Goal: Task Accomplishment & Management: Manage account settings

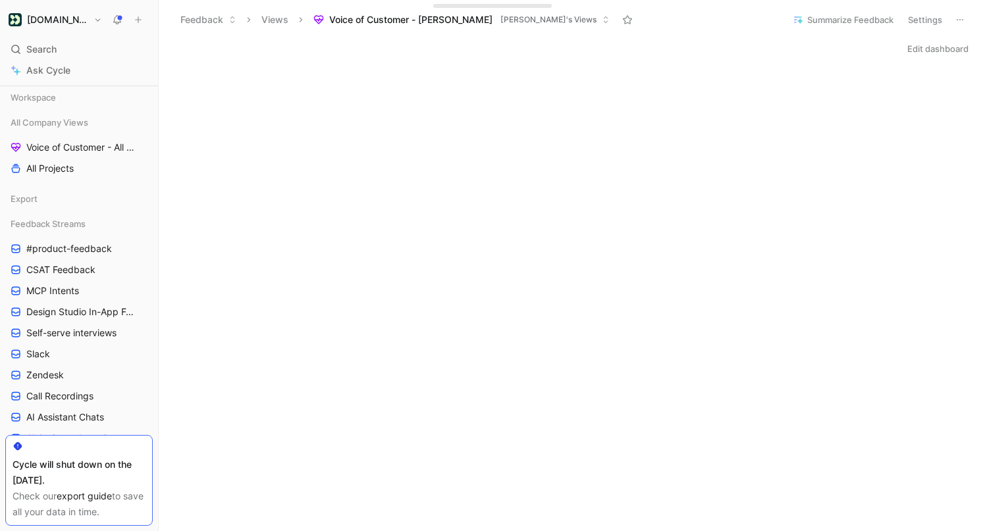
scroll to position [291, 0]
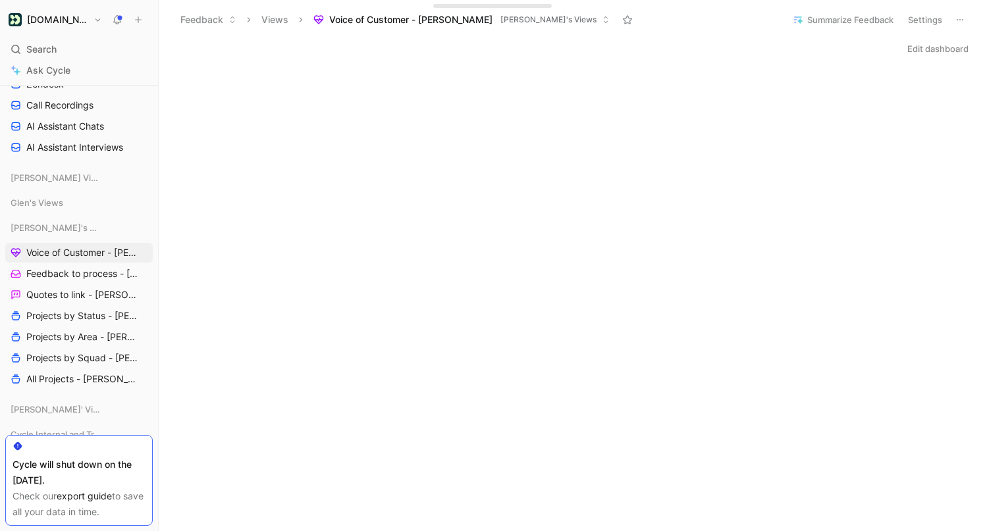
click at [925, 21] on button "Settings" at bounding box center [925, 20] width 46 height 18
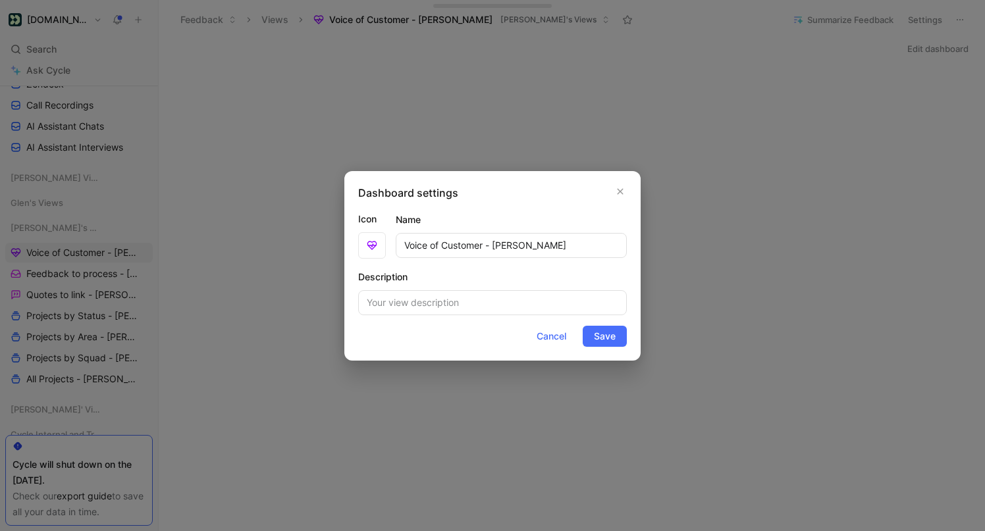
click at [952, 14] on div at bounding box center [492, 265] width 985 height 531
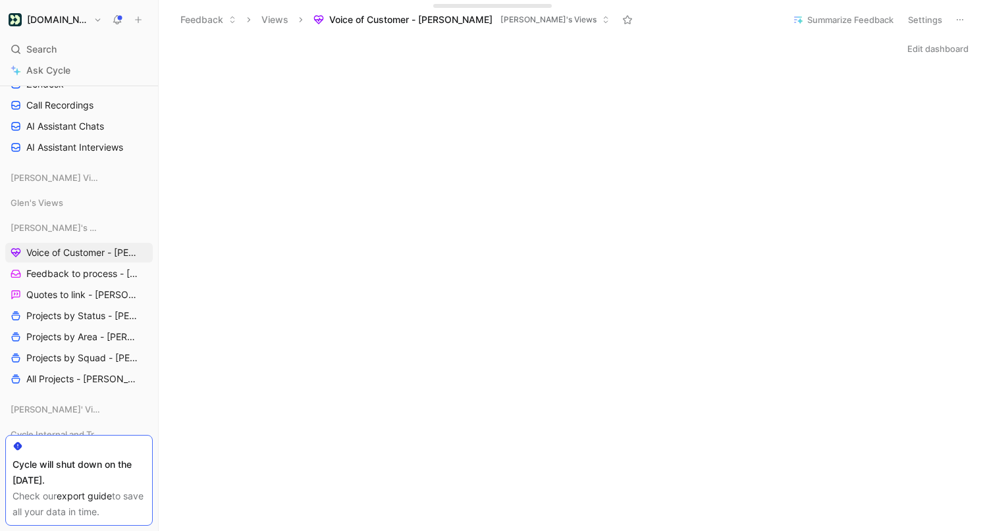
click at [960, 20] on icon at bounding box center [960, 19] width 11 height 11
click at [88, 16] on button "[DOMAIN_NAME]" at bounding box center [55, 20] width 100 height 18
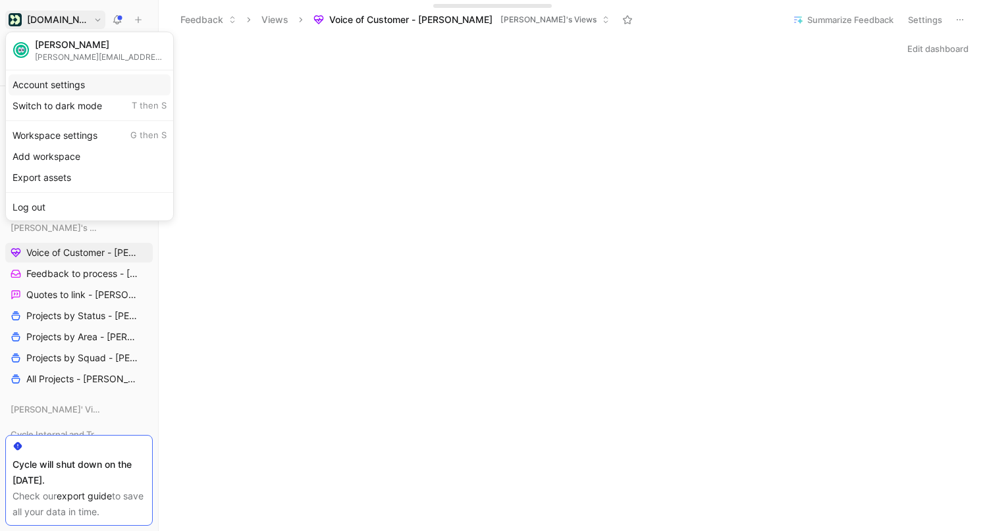
click at [65, 80] on div "Account settings" at bounding box center [90, 84] width 162 height 21
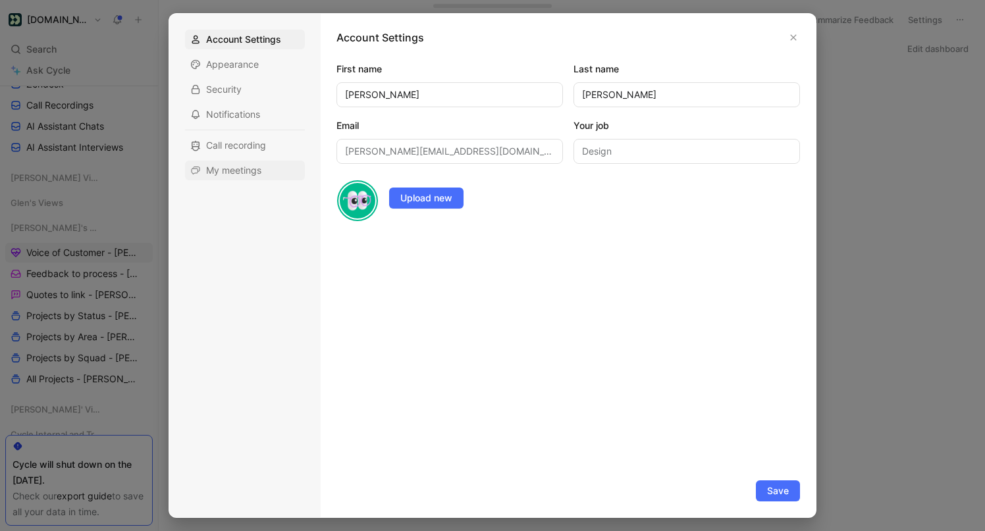
click at [232, 172] on span "My meetings" at bounding box center [233, 170] width 55 height 13
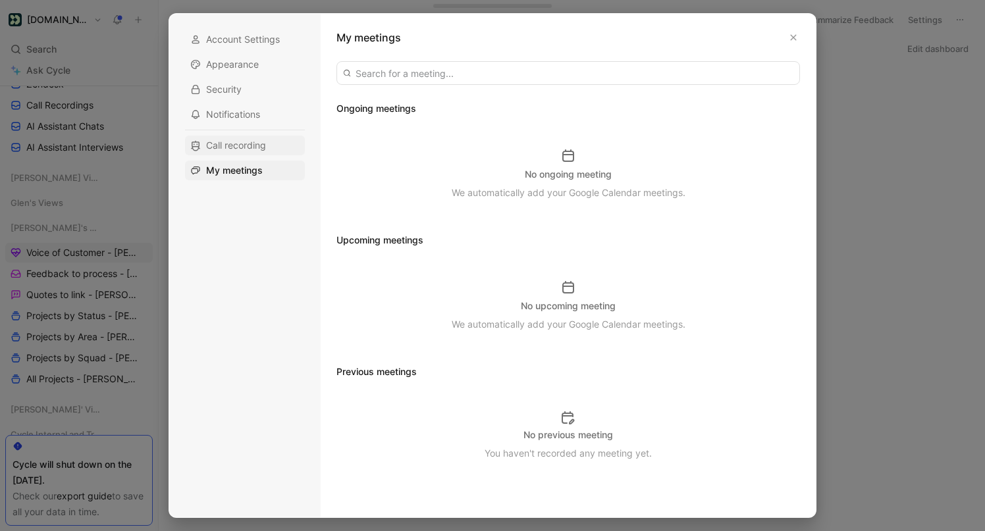
click at [254, 144] on span "Call recording" at bounding box center [236, 145] width 60 height 13
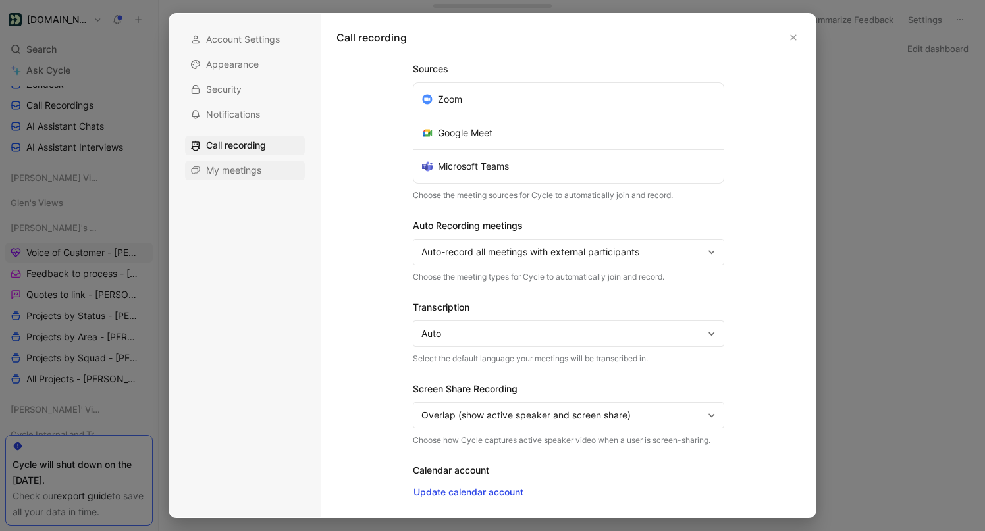
click at [232, 170] on span "My meetings" at bounding box center [233, 170] width 55 height 13
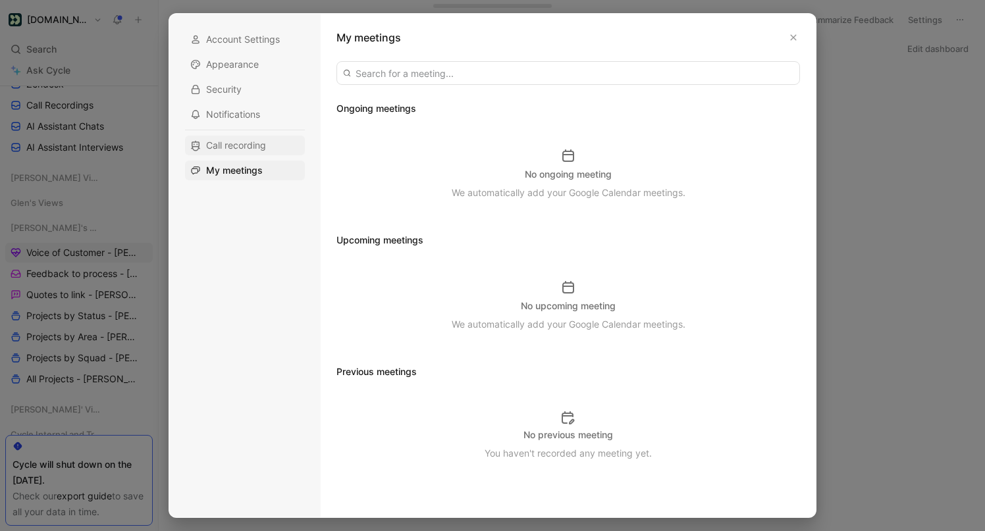
click at [240, 144] on span "Call recording" at bounding box center [236, 145] width 60 height 13
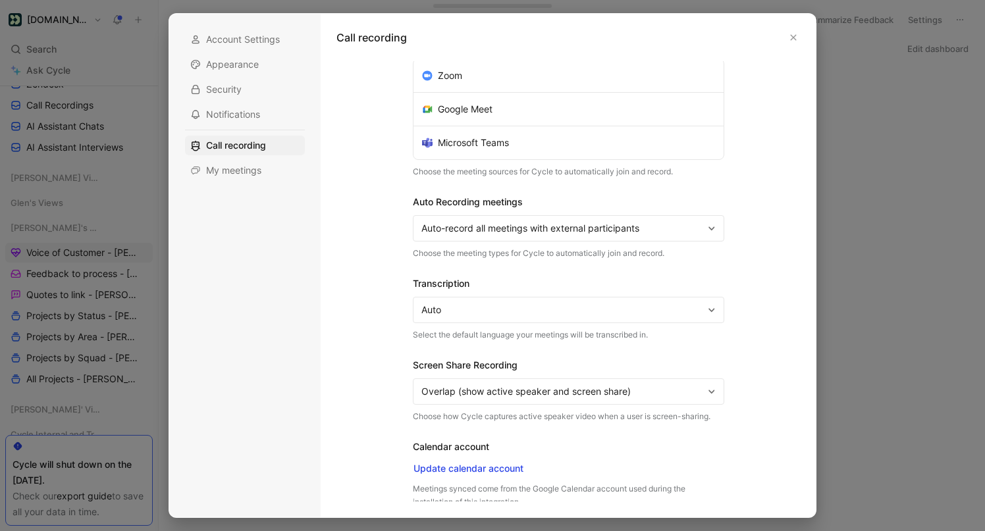
scroll to position [64, 0]
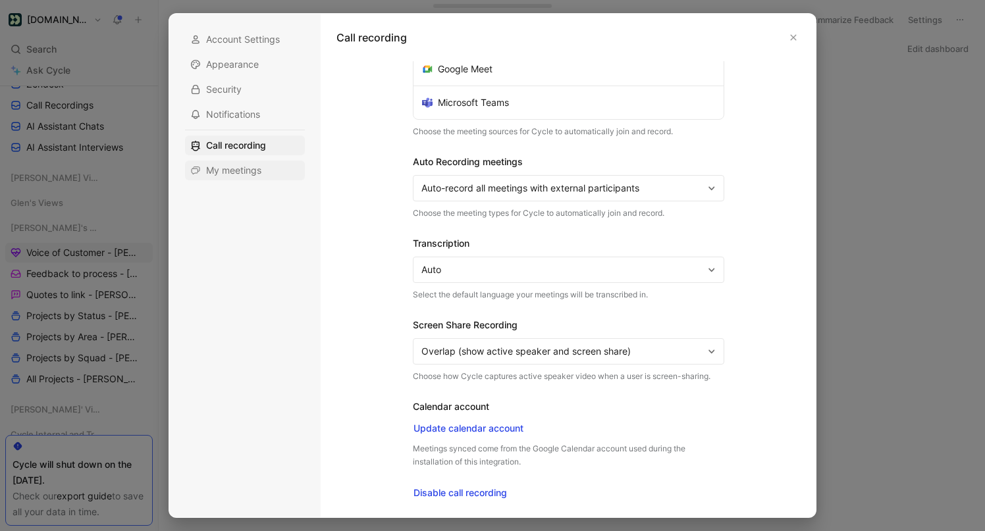
click at [241, 172] on span "My meetings" at bounding box center [233, 170] width 55 height 13
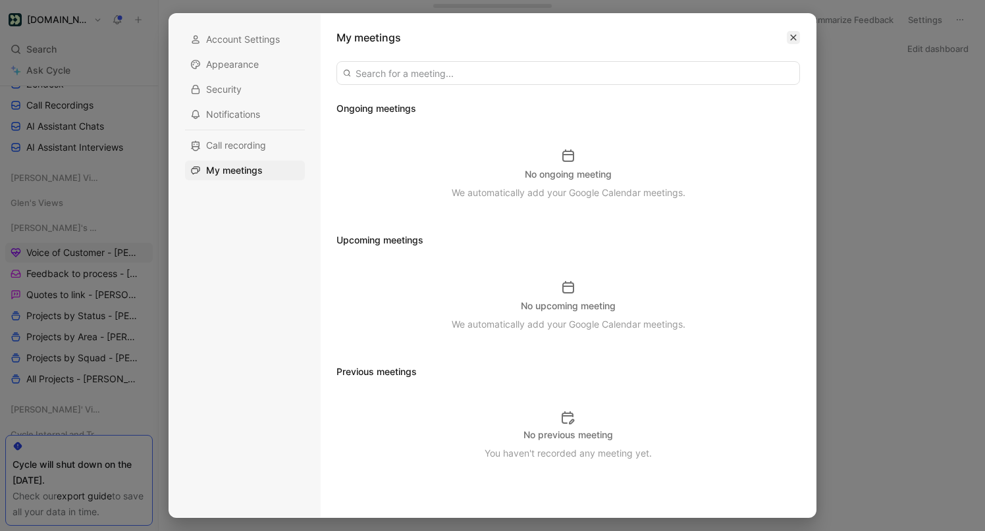
click at [791, 35] on icon "button" at bounding box center [794, 38] width 6 height 6
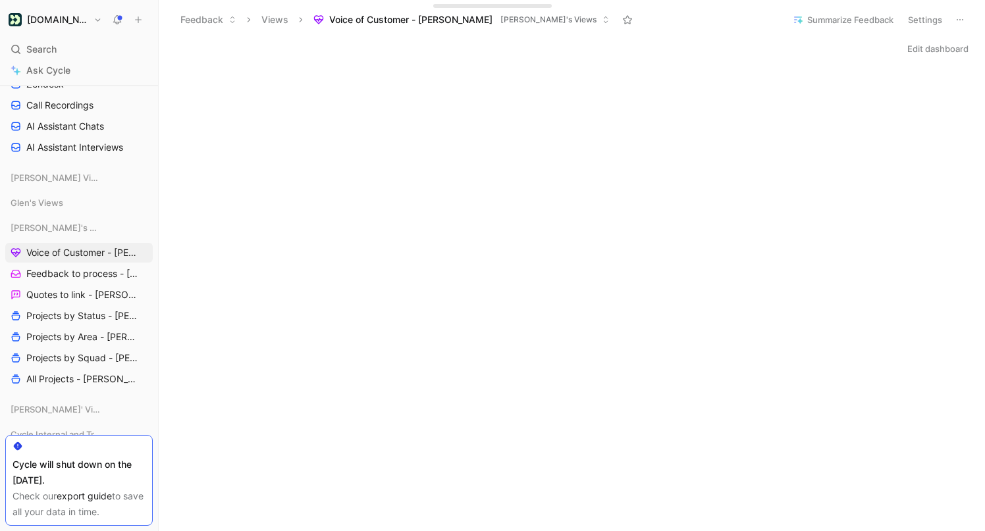
click at [83, 52] on div "Search ⌘ K" at bounding box center [78, 49] width 147 height 20
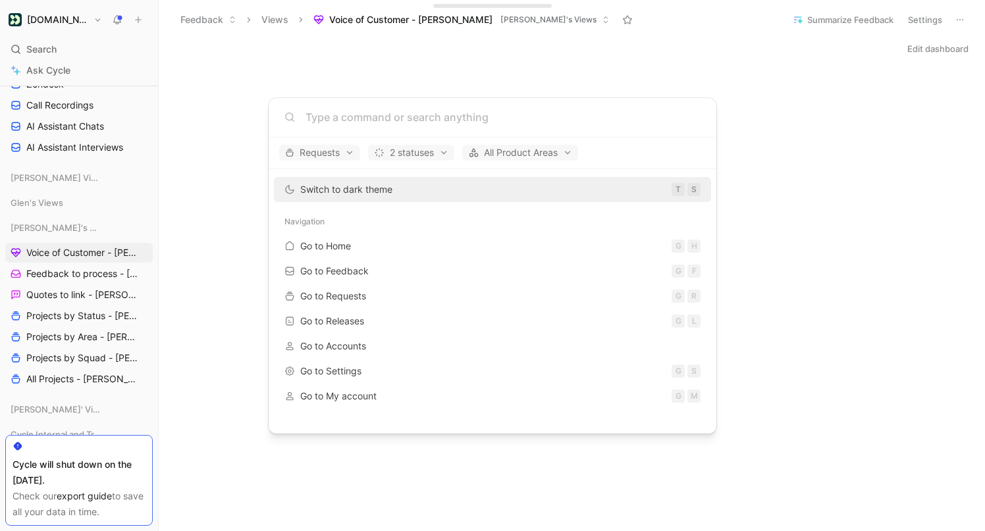
click at [86, 18] on body "[DOMAIN_NAME] Search ⌘ K Ask Cycle Workspace All Company Views Voice of Custome…" at bounding box center [492, 265] width 985 height 531
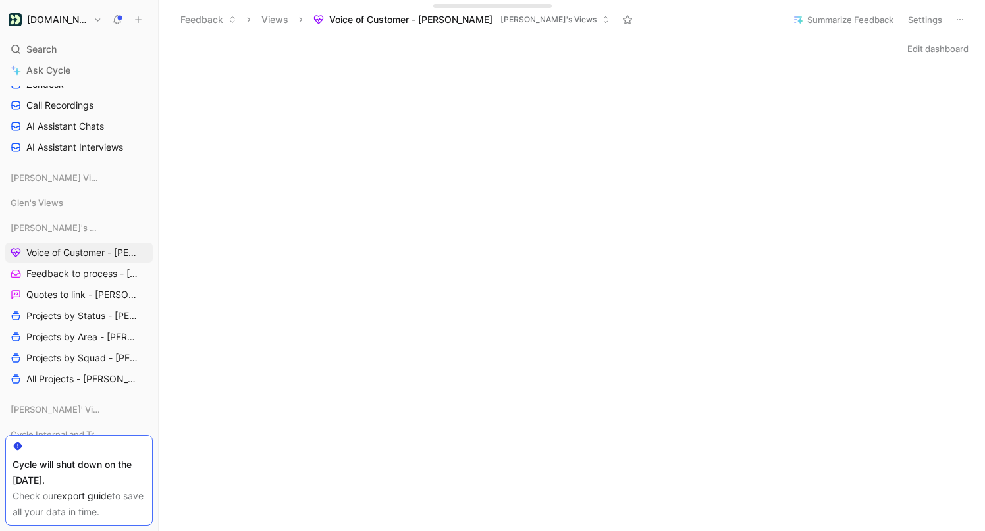
click at [86, 22] on button "[DOMAIN_NAME]" at bounding box center [55, 20] width 100 height 18
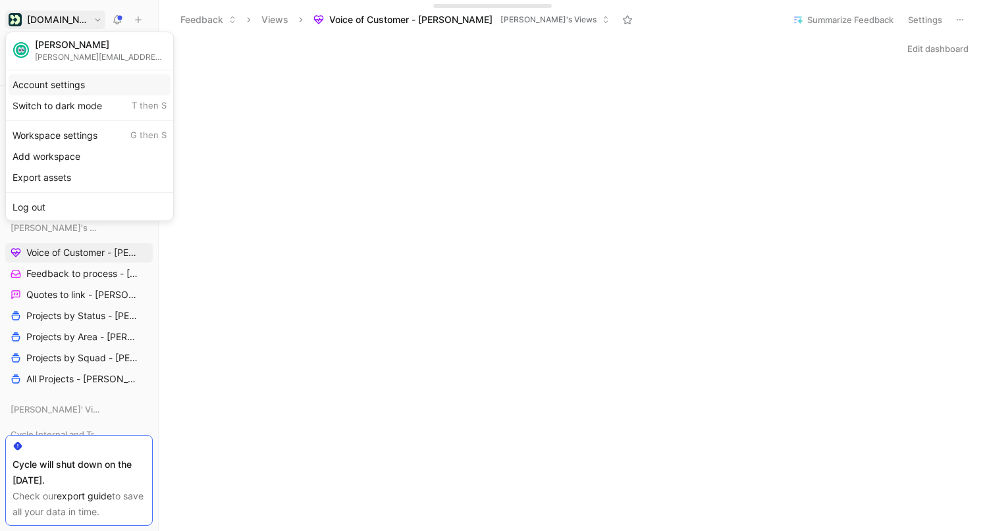
click at [79, 83] on div "Account settings" at bounding box center [90, 84] width 162 height 21
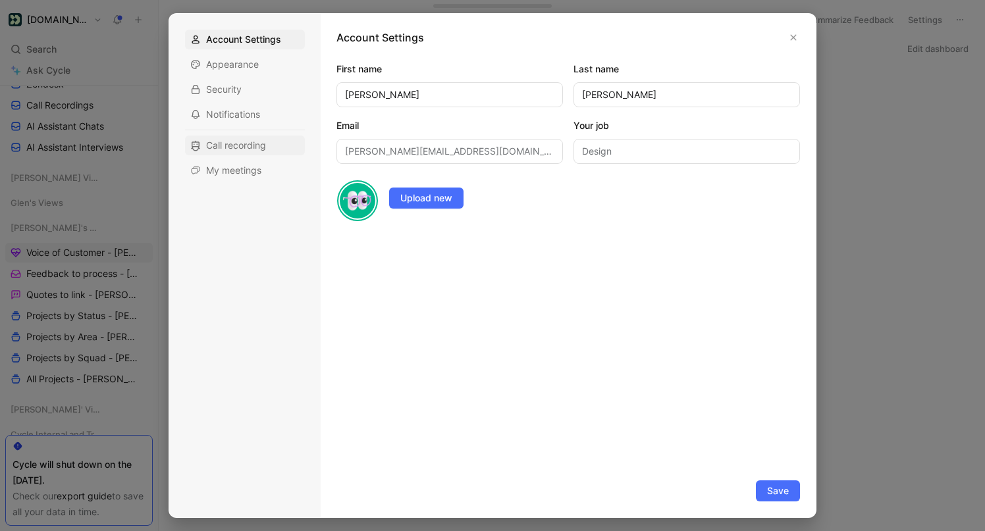
click at [228, 145] on span "Call recording" at bounding box center [236, 145] width 60 height 13
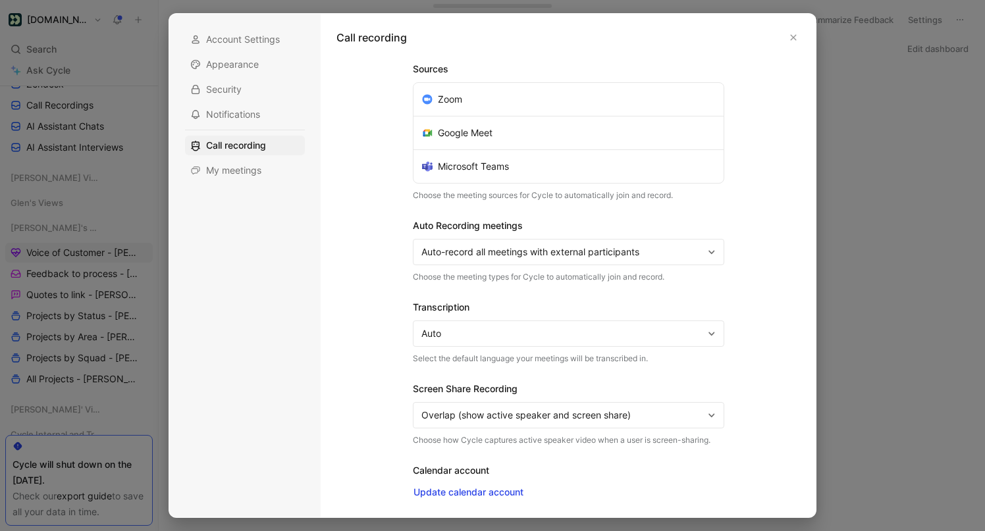
click at [697, 97] on div at bounding box center [706, 99] width 18 height 12
click at [0, 0] on input "Zoom" at bounding box center [0, 0] width 0 height 0
click at [701, 138] on div at bounding box center [706, 133] width 18 height 12
click at [0, 0] on input "Google Meet" at bounding box center [0, 0] width 0 height 0
click at [701, 169] on div at bounding box center [706, 167] width 18 height 12
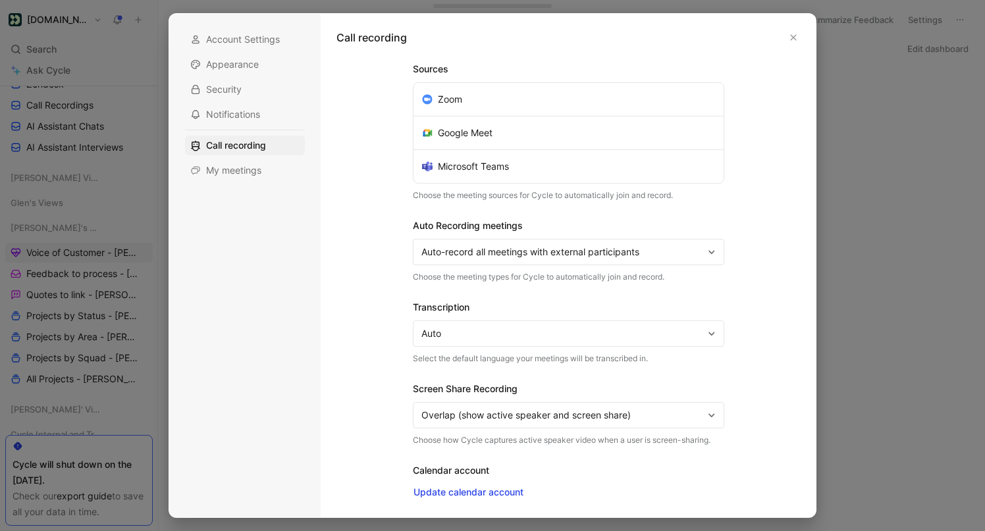
click at [0, 0] on input "Microsoft Teams" at bounding box center [0, 0] width 0 height 0
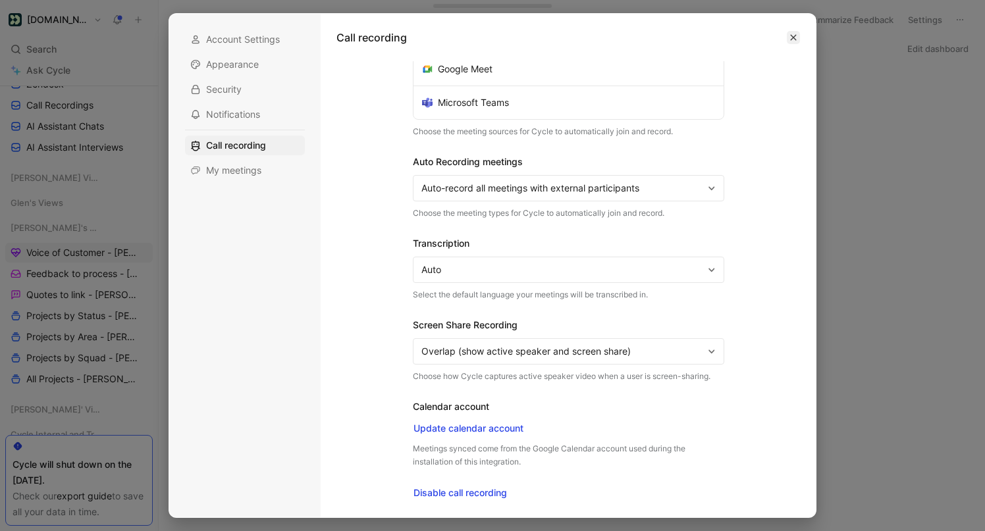
drag, startPoint x: 789, startPoint y: 35, endPoint x: 763, endPoint y: 47, distance: 28.3
click at [788, 35] on button "button" at bounding box center [793, 37] width 13 height 13
